Goal: Navigation & Orientation: Understand site structure

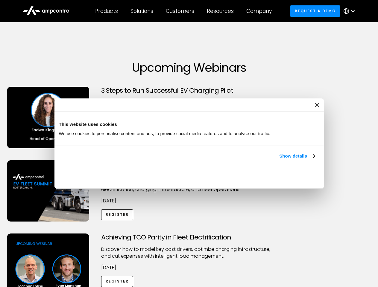
click at [279, 160] on link "Show details" at bounding box center [296, 156] width 35 height 7
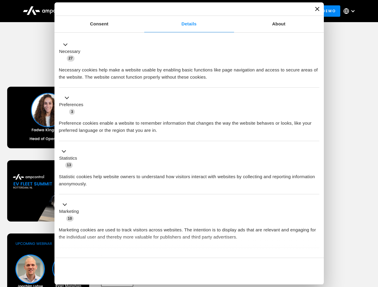
click at [315, 248] on ul "Necessary 27 Necessary cookies help make a website usable by enabling basic fun…" at bounding box center [189, 157] width 266 height 247
click at [371, 241] on div "Achieving TCO Parity in Fleet Electrification Discover how to model key cost dr…" at bounding box center [189, 281] width 376 height 94
click at [184, 11] on div "Customers" at bounding box center [180, 11] width 28 height 7
click at [106, 11] on div "Products" at bounding box center [106, 11] width 23 height 7
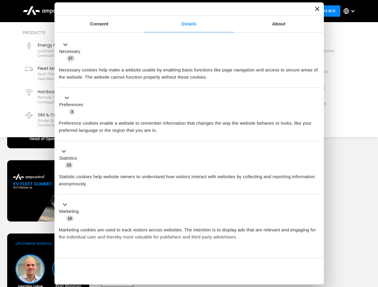
click at [142, 11] on div "Solutions" at bounding box center [141, 11] width 23 height 7
click at [181, 11] on div "Customers" at bounding box center [180, 11] width 28 height 7
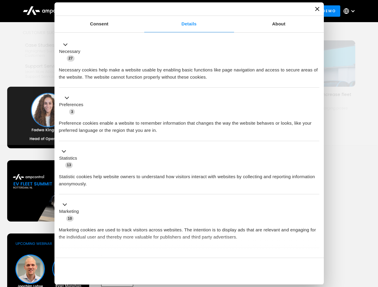
click at [221, 11] on div "Resources" at bounding box center [220, 11] width 27 height 7
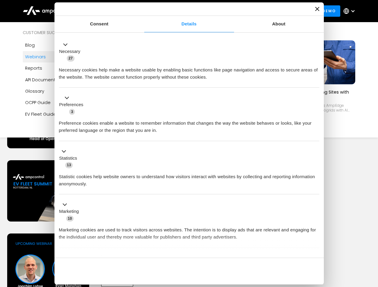
click at [261, 11] on div "Company" at bounding box center [258, 11] width 25 height 7
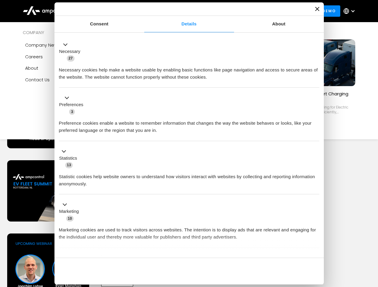
click at [351, 11] on div at bounding box center [352, 11] width 5 height 5
